Goal: Information Seeking & Learning: Check status

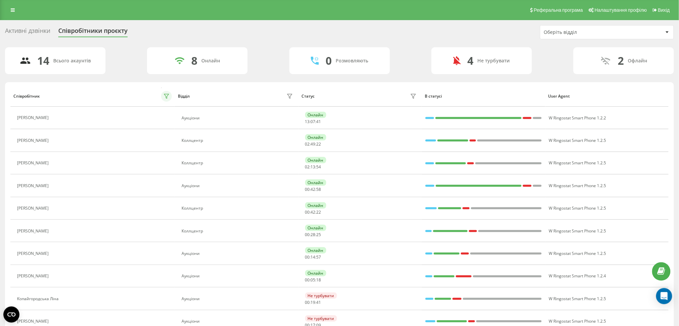
click at [163, 93] on button at bounding box center [166, 96] width 11 height 11
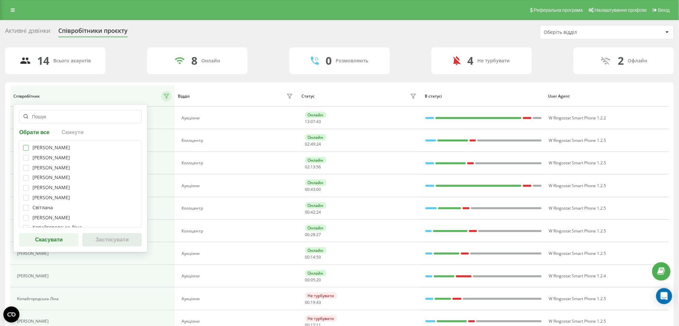
click at [25, 145] on label at bounding box center [26, 145] width 6 height 0
checkbox input "true"
click at [25, 155] on label at bounding box center [26, 155] width 6 height 0
checkbox input "true"
click at [24, 173] on div "Телеуця Марія Кристина Базан Марія Сперкач Ксенія Карамишева Владислава Прохоре…" at bounding box center [80, 183] width 123 height 87
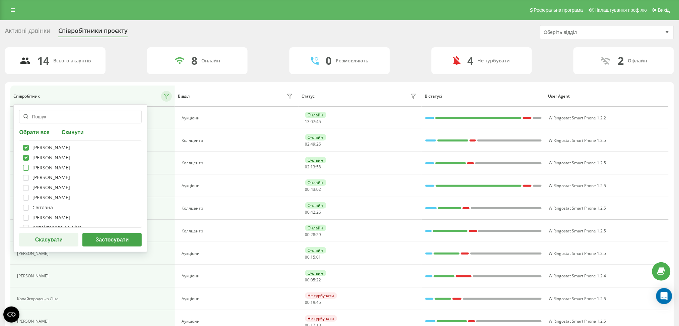
click at [27, 165] on label at bounding box center [26, 165] width 6 height 0
checkbox input "true"
click at [26, 182] on div "Телеуця Марія Кристина Базан Марія Сперкач Ксенія Карамишева Владислава Прохоре…" at bounding box center [80, 183] width 123 height 87
click at [26, 191] on div "Телеуця Марія Кристина Базан Марія Сперкач Ксенія Карамишева Владислава Прохоре…" at bounding box center [80, 183] width 123 height 87
click at [25, 180] on div at bounding box center [26, 178] width 6 height 6
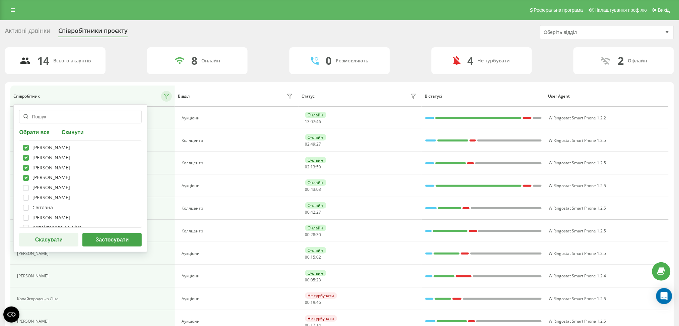
checkbox input "true"
click at [26, 185] on label at bounding box center [26, 185] width 6 height 0
checkbox input "true"
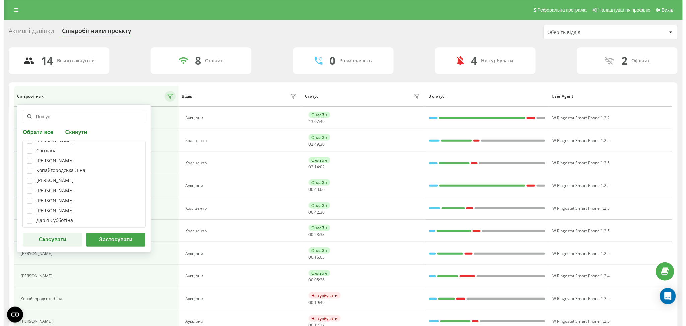
scroll to position [63, 0]
click at [22, 215] on div "Телеуця Марія Кристина Базан Марія Сперкач Ксенія Карамишева Владислава Прохоре…" at bounding box center [80, 183] width 123 height 87
click at [27, 218] on label at bounding box center [26, 218] width 6 height 0
checkbox input "true"
click at [130, 240] on button "Застосувати" at bounding box center [111, 239] width 59 height 13
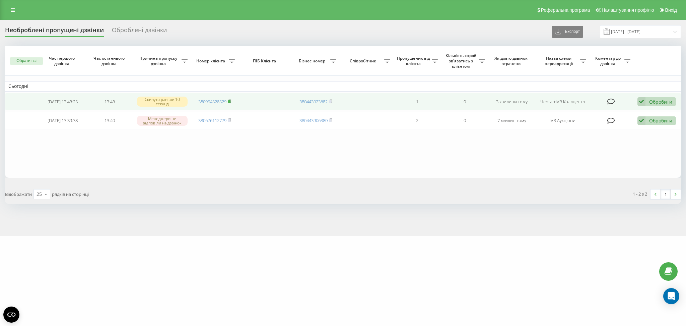
click at [231, 100] on icon at bounding box center [229, 101] width 3 height 4
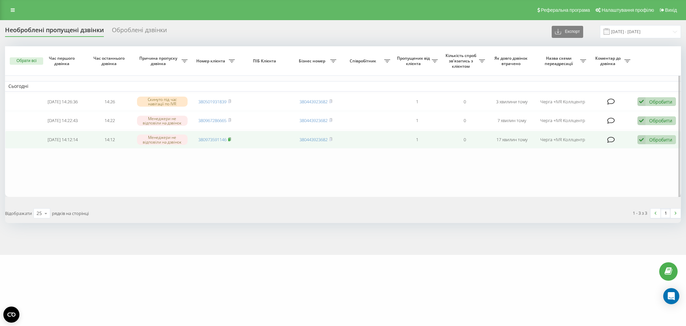
click at [231, 140] on icon at bounding box center [229, 139] width 3 height 4
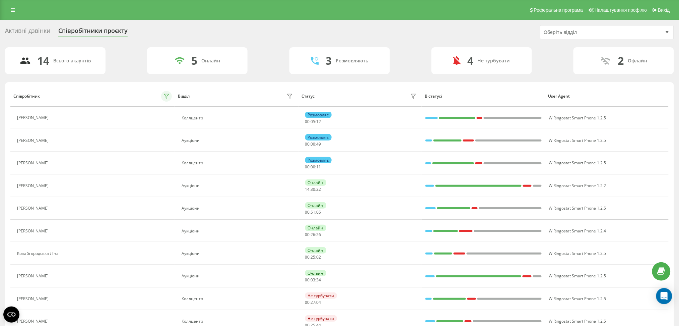
click at [165, 97] on icon at bounding box center [166, 96] width 5 height 4
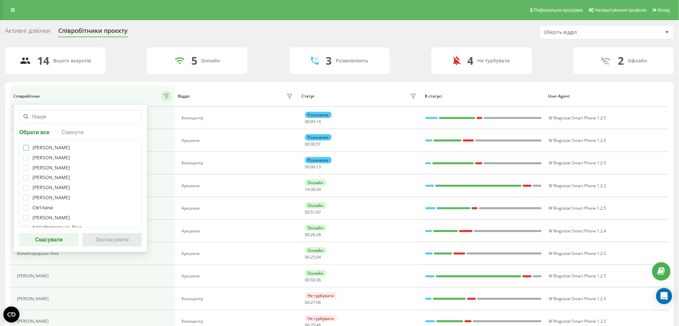
click at [26, 145] on label at bounding box center [26, 145] width 6 height 0
checkbox input "true"
click at [26, 155] on label at bounding box center [26, 155] width 6 height 0
checkbox input "true"
click at [26, 172] on div "Телеуця Марія Кристина Базан Марія Сперкач Ксенія Карамишева Владислава Прохоре…" at bounding box center [80, 183] width 123 height 87
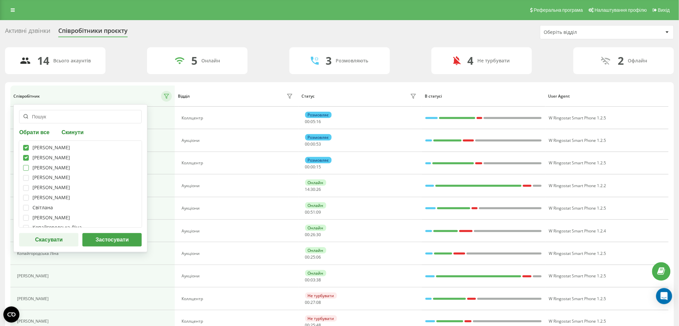
click at [26, 165] on label at bounding box center [26, 165] width 6 height 0
checkbox input "true"
click at [26, 175] on label at bounding box center [26, 175] width 6 height 0
checkbox input "true"
click at [26, 185] on label at bounding box center [26, 185] width 6 height 0
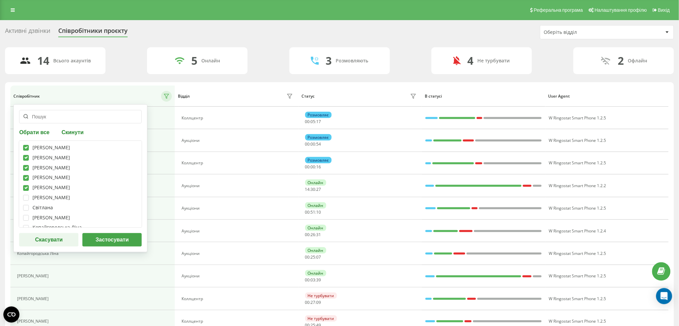
checkbox input "true"
click at [25, 218] on label at bounding box center [26, 218] width 6 height 0
checkbox input "true"
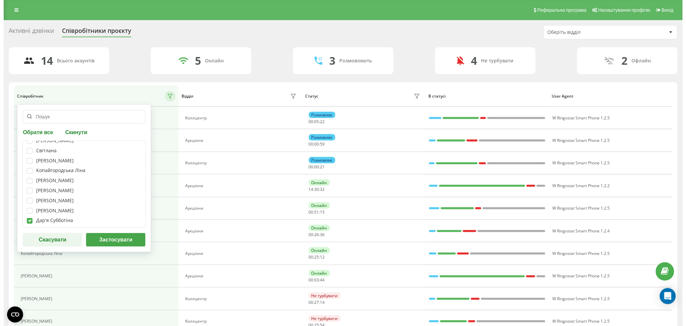
scroll to position [60, 0]
click at [113, 239] on button "Застосувати" at bounding box center [111, 239] width 59 height 13
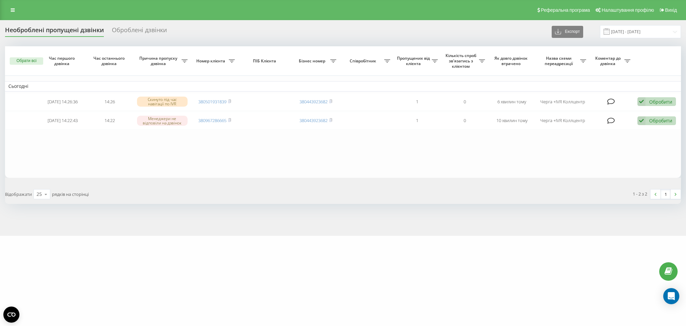
click at [220, 242] on div "e-tender.ua Проекти e-tender.ua Дашборд Центр звернень Журнал дзвінків Журнал п…" at bounding box center [343, 163] width 686 height 326
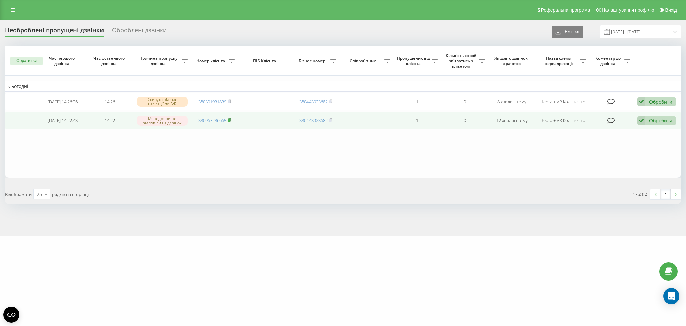
click at [231, 121] on icon at bounding box center [229, 119] width 2 height 3
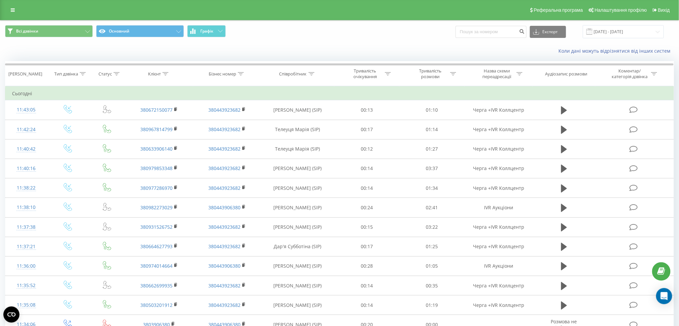
click at [4, 11] on div "Реферальна програма Налаштування профілю Вихід" at bounding box center [339, 10] width 679 height 20
click at [11, 10] on icon at bounding box center [13, 10] width 4 height 5
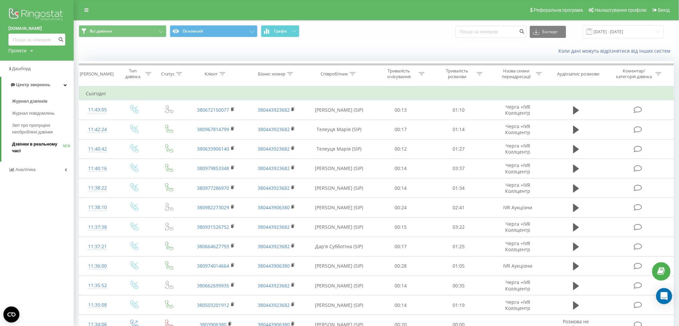
click at [33, 148] on span "Дзвінки в реальному часі" at bounding box center [37, 147] width 51 height 13
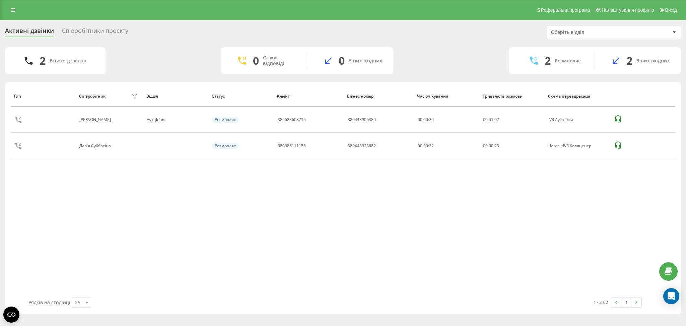
click at [21, 12] on div "Реферальна програма Налаштування профілю Вихід" at bounding box center [343, 10] width 686 height 20
click at [7, 11] on link at bounding box center [13, 9] width 12 height 9
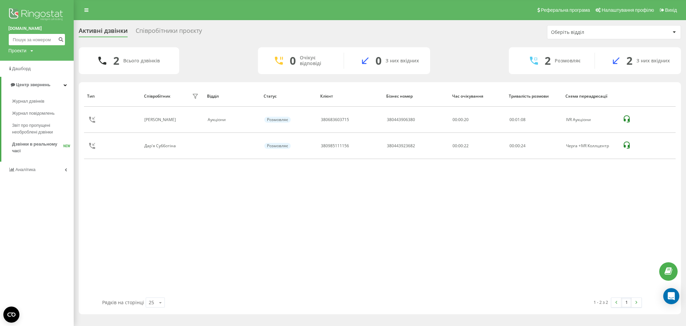
click at [37, 38] on input at bounding box center [36, 39] width 57 height 12
paste input "0967814799"
type input "0967814799"
click at [58, 38] on icon "submit" at bounding box center [61, 39] width 6 height 4
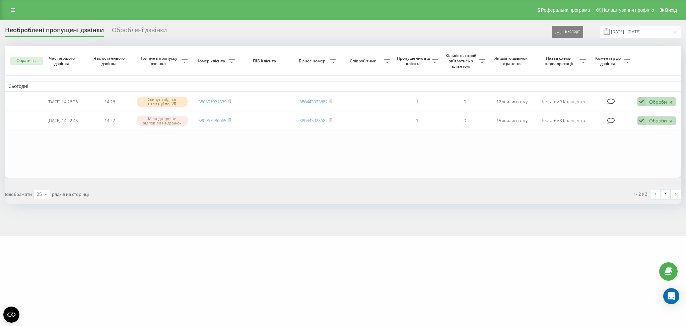
click at [214, 307] on div "[DOMAIN_NAME] Проекти [DOMAIN_NAME] Дашборд Центр звернень Журнал дзвінків Журн…" at bounding box center [343, 163] width 686 height 326
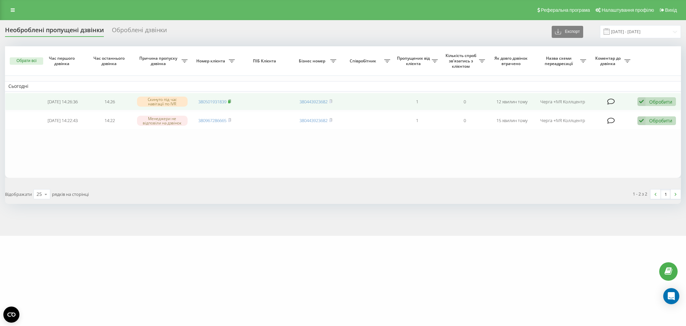
click at [230, 104] on td "380501931839" at bounding box center [214, 102] width 47 height 18
click at [230, 101] on rect at bounding box center [229, 101] width 2 height 3
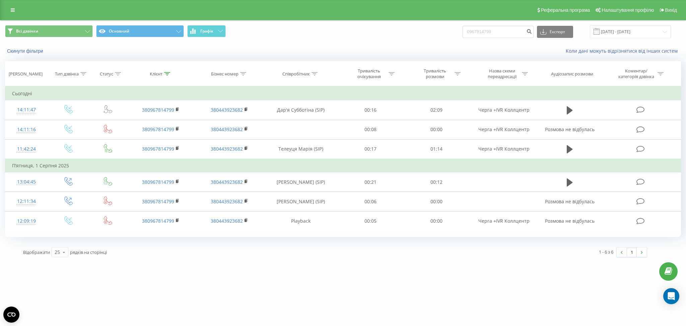
click at [215, 301] on div "e-tender.ua 0967814799 Проекти e-tender.ua Дашборд Центр звернень Журнал дзвінк…" at bounding box center [343, 163] width 686 height 326
click at [11, 11] on icon at bounding box center [13, 10] width 4 height 5
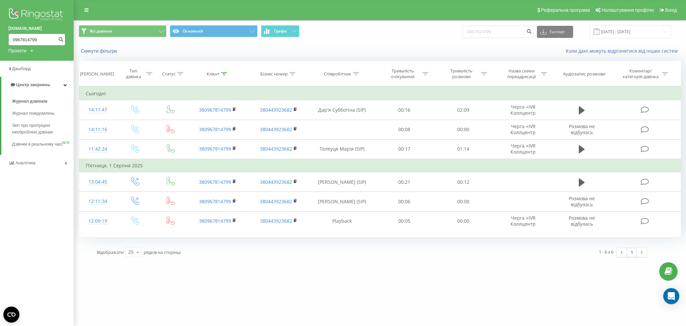
click at [35, 39] on input "0967814799" at bounding box center [36, 39] width 57 height 12
paste input "86293491"
type input "0986293491"
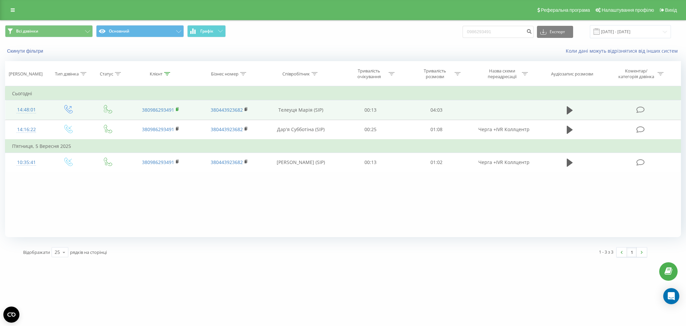
click at [178, 109] on icon at bounding box center [177, 108] width 2 height 3
click at [571, 108] on icon at bounding box center [570, 109] width 6 height 9
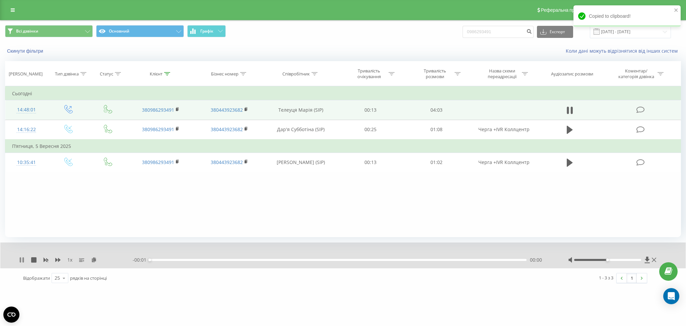
click at [22, 258] on icon at bounding box center [21, 259] width 5 height 5
click at [95, 260] on icon at bounding box center [94, 259] width 6 height 5
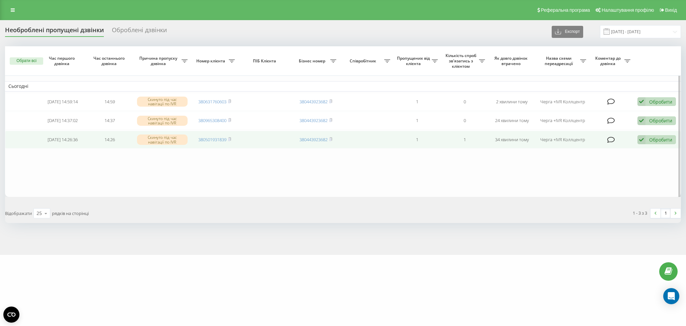
click at [232, 140] on td "380501931839" at bounding box center [214, 140] width 47 height 18
click at [231, 139] on icon at bounding box center [229, 139] width 3 height 4
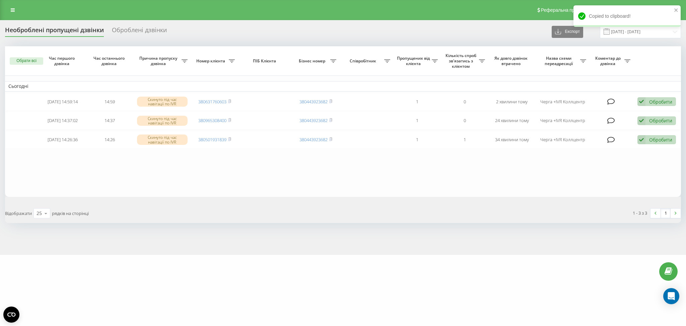
click at [228, 262] on div "[DOMAIN_NAME] Проекти [DOMAIN_NAME] Дашборд Центр звернень Журнал дзвінків Журн…" at bounding box center [343, 163] width 686 height 326
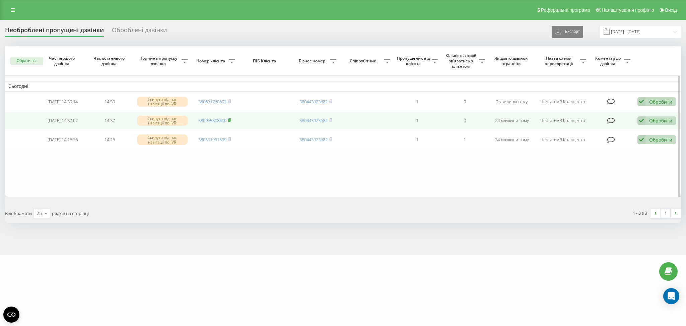
click at [230, 120] on rect at bounding box center [229, 120] width 2 height 3
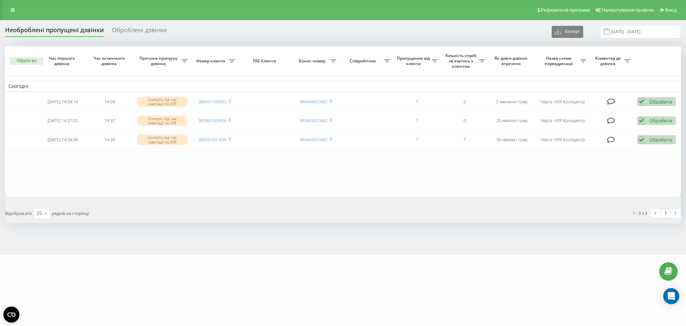
click at [239, 276] on div "[DOMAIN_NAME] Проекти [DOMAIN_NAME] Дашборд Центр звернень Журнал дзвінків Журн…" at bounding box center [343, 163] width 686 height 326
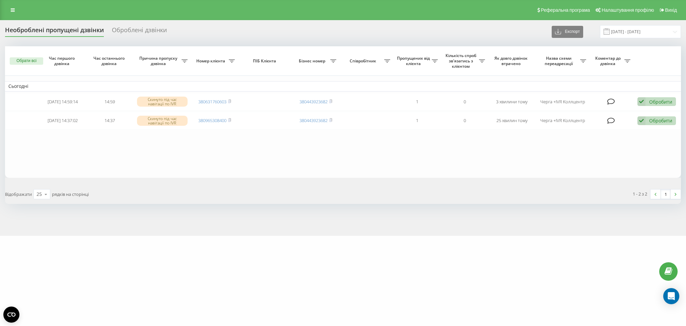
click at [220, 269] on div "e-tender.ua Проекти e-tender.ua Дашборд Центр звернень Журнал дзвінків Журнал п…" at bounding box center [343, 163] width 686 height 326
click at [263, 284] on div "e-tender.ua Проекти e-tender.ua Дашборд Центр звернень Журнал дзвінків Журнал п…" at bounding box center [343, 163] width 686 height 326
click at [272, 264] on div "e-tender.ua Проекти e-tender.ua Дашборд Центр звернень Журнал дзвінків Журнал п…" at bounding box center [343, 163] width 686 height 326
click at [189, 189] on div "Відображати 25 10 25 50 100 рядків на сторінці" at bounding box center [171, 193] width 343 height 19
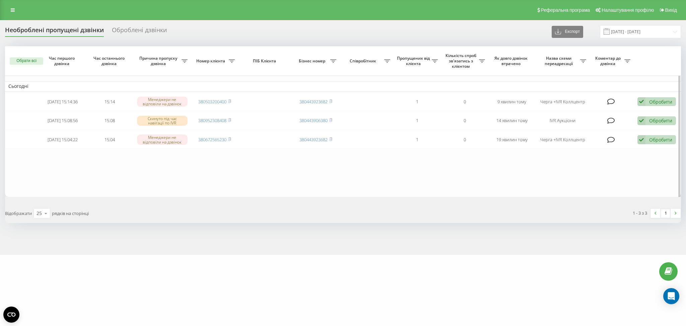
click at [226, 195] on table "Сьогодні 2025-09-22 15:14:36 15:14 Менеджери не відповіли на дзвінок 3805032004…" at bounding box center [343, 121] width 676 height 150
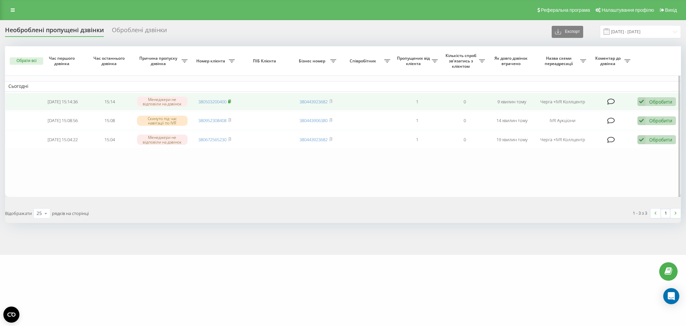
click at [229, 100] on rect at bounding box center [229, 101] width 2 height 3
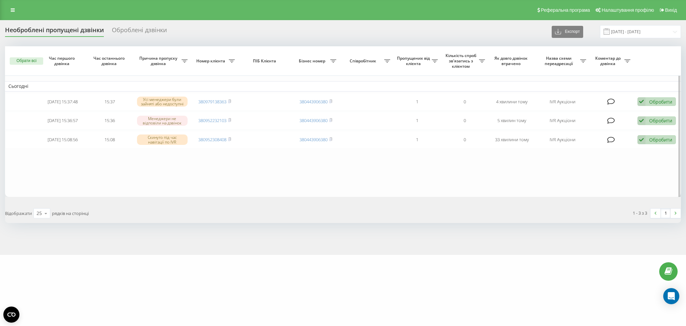
click at [335, 190] on table "Сьогодні [DATE] 15:37:48 15:37 Усі менеджери були зайняті або недоступні 380979…" at bounding box center [343, 121] width 676 height 150
click at [306, 223] on div "Відображати 25 10 25 50 100 рядків на сторінці" at bounding box center [171, 212] width 343 height 19
click at [263, 201] on div "Обрати всі Час першого дзвінка Час останнього дзвінка Причина пропуску дзвінка …" at bounding box center [343, 134] width 676 height 176
